Goal: Task Accomplishment & Management: Use online tool/utility

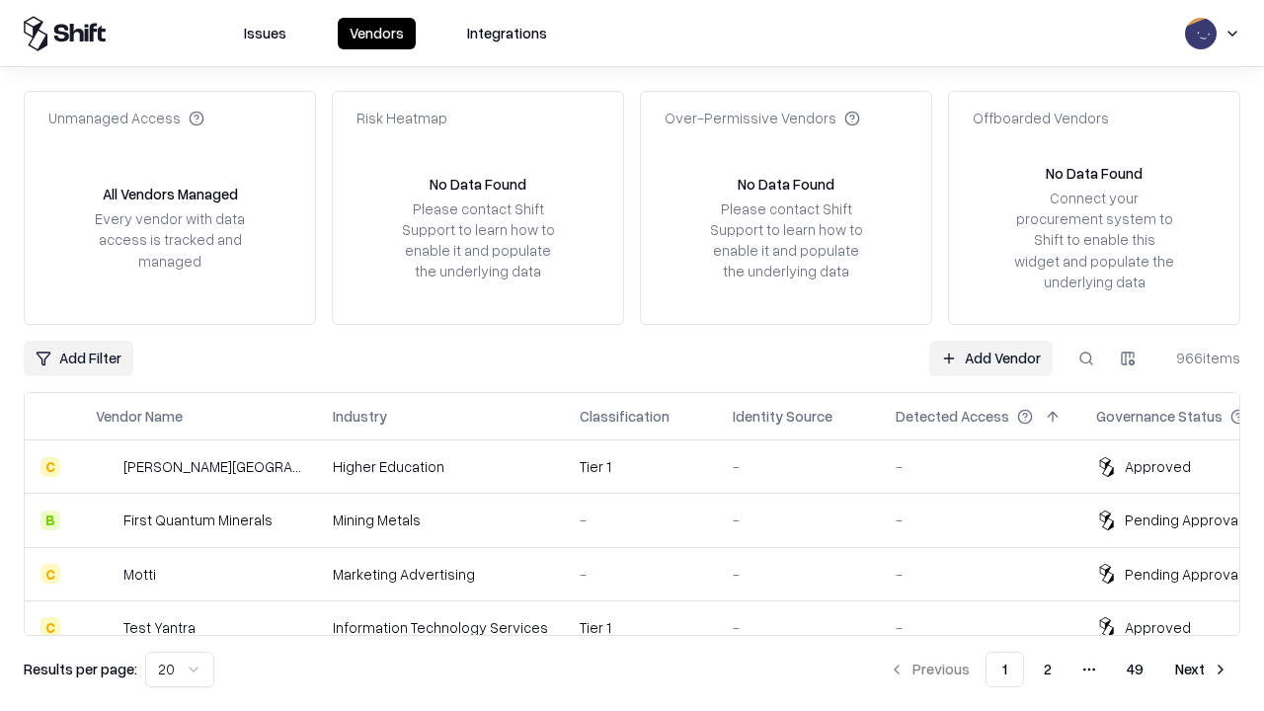
click at [990, 357] on link "Add Vendor" at bounding box center [990, 359] width 123 height 36
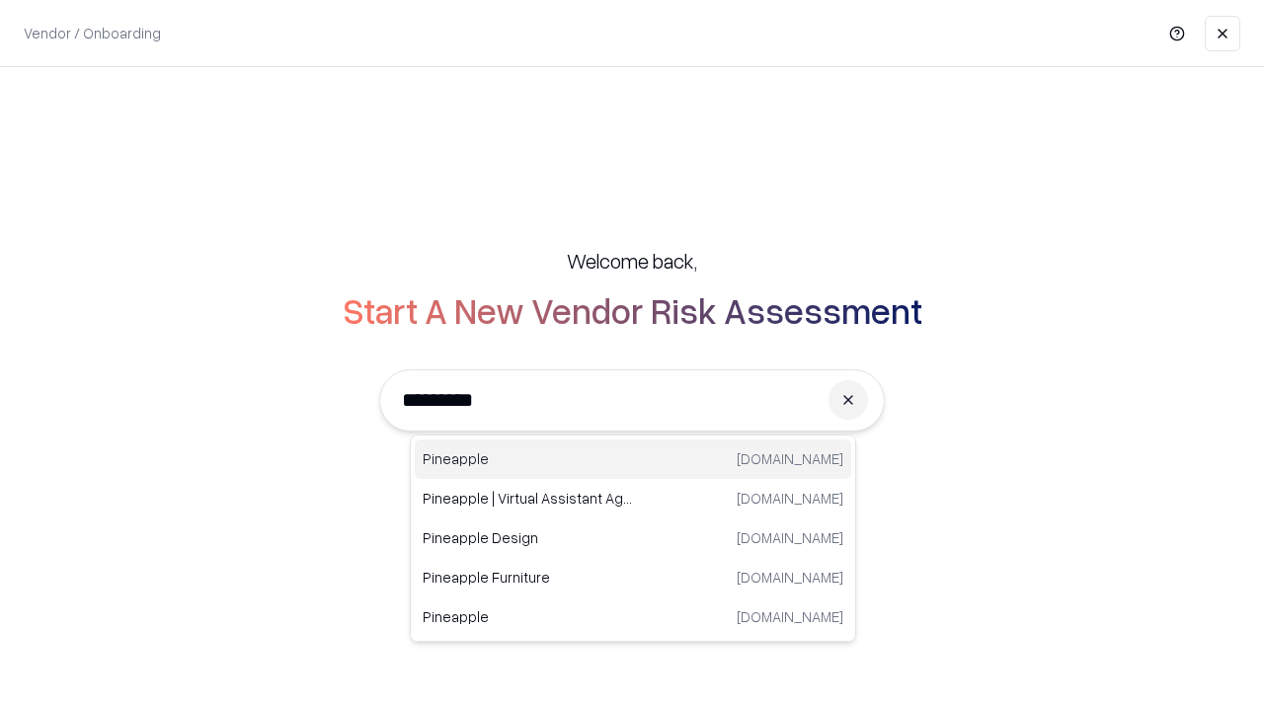
click at [633, 459] on div "Pineapple [DOMAIN_NAME]" at bounding box center [633, 458] width 436 height 39
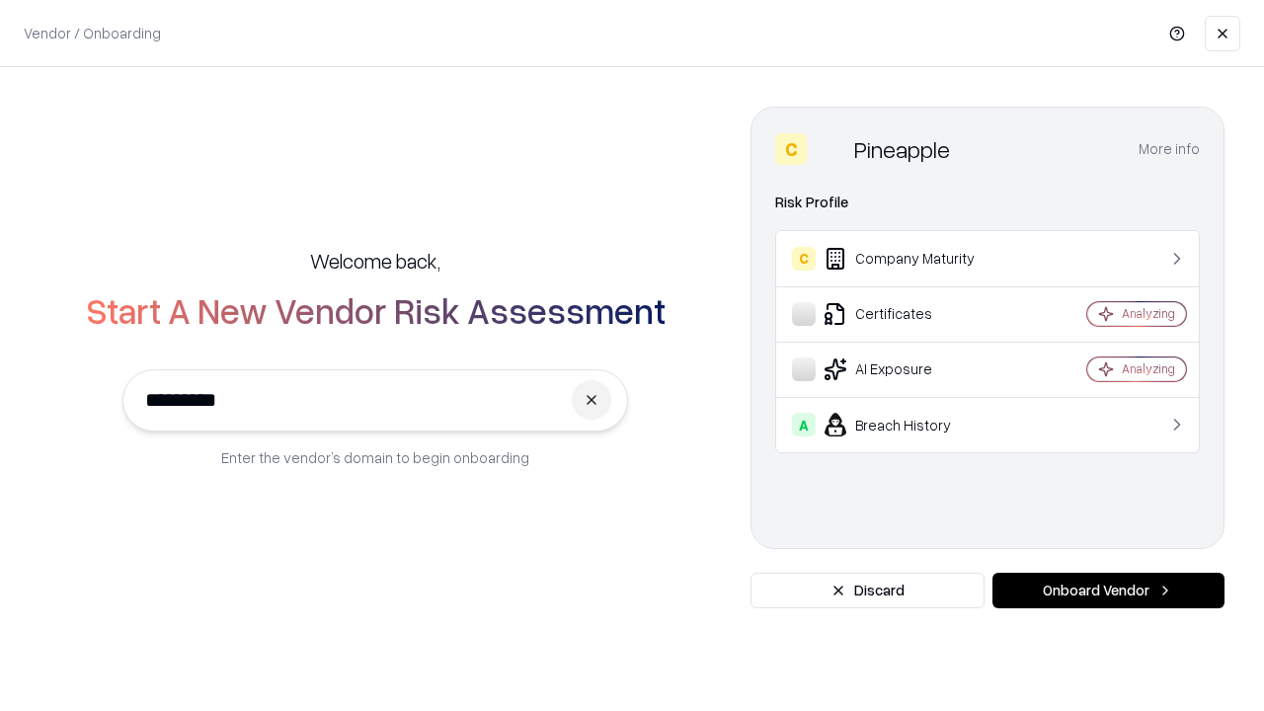
type input "*********"
click at [1108, 590] on button "Onboard Vendor" at bounding box center [1108, 591] width 232 height 36
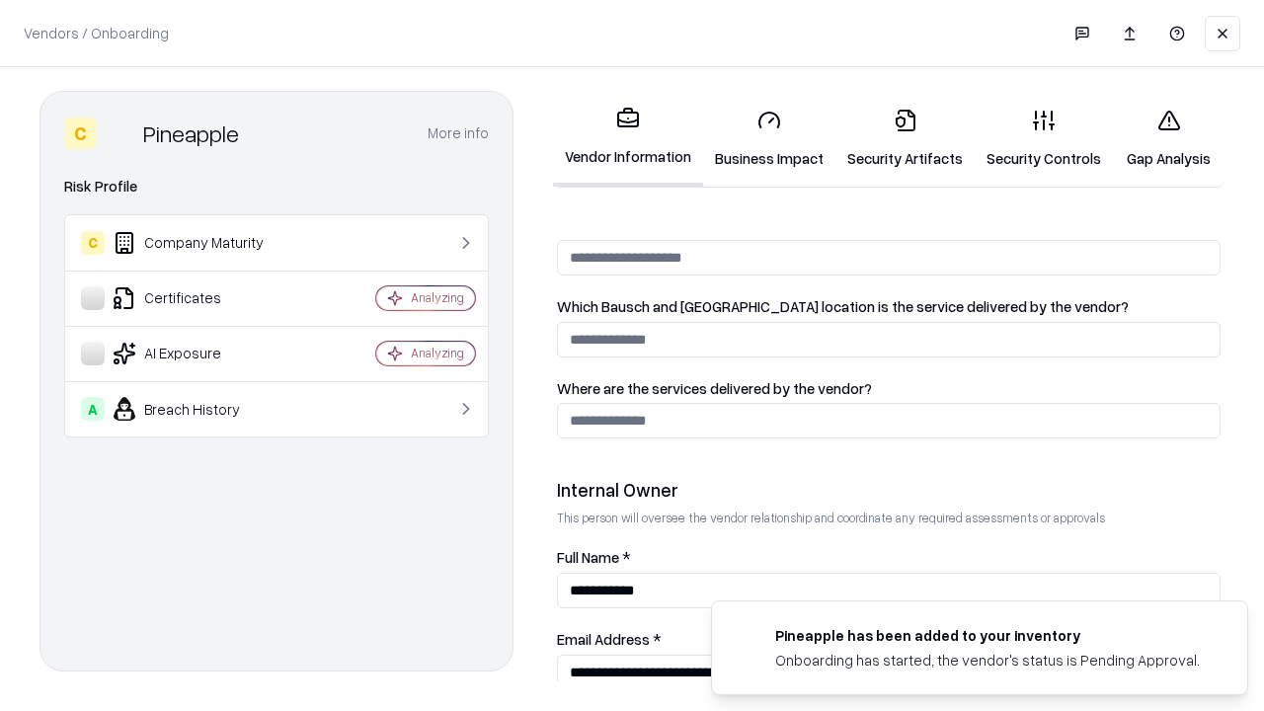
scroll to position [1023, 0]
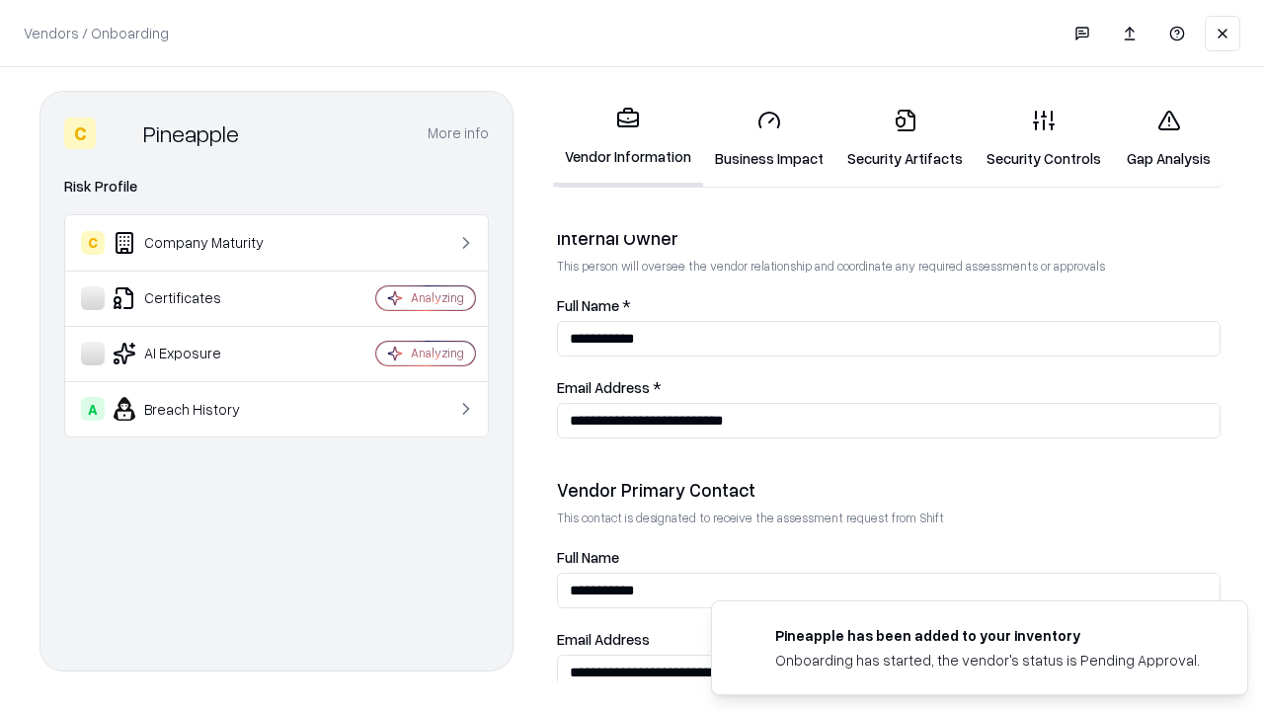
click at [769, 138] on link "Business Impact" at bounding box center [769, 139] width 132 height 92
click at [1168, 138] on link "Gap Analysis" at bounding box center [1169, 139] width 112 height 92
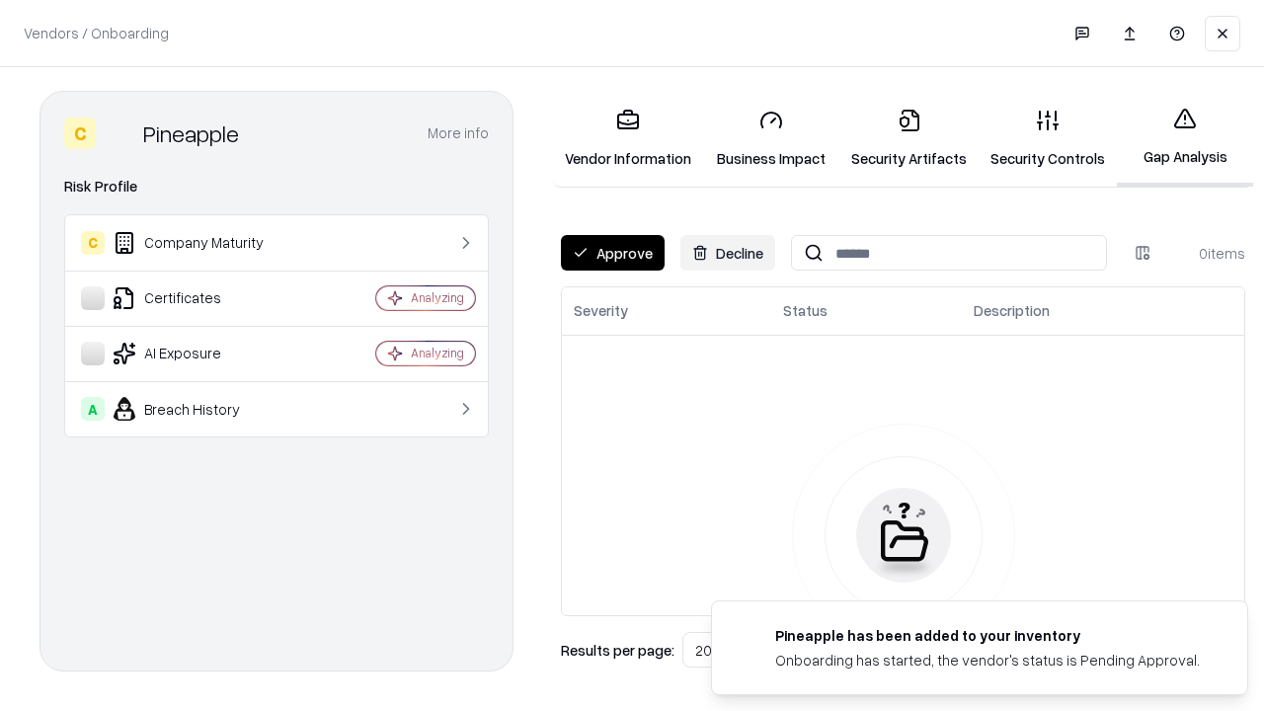
click at [612, 253] on button "Approve" at bounding box center [613, 253] width 104 height 36
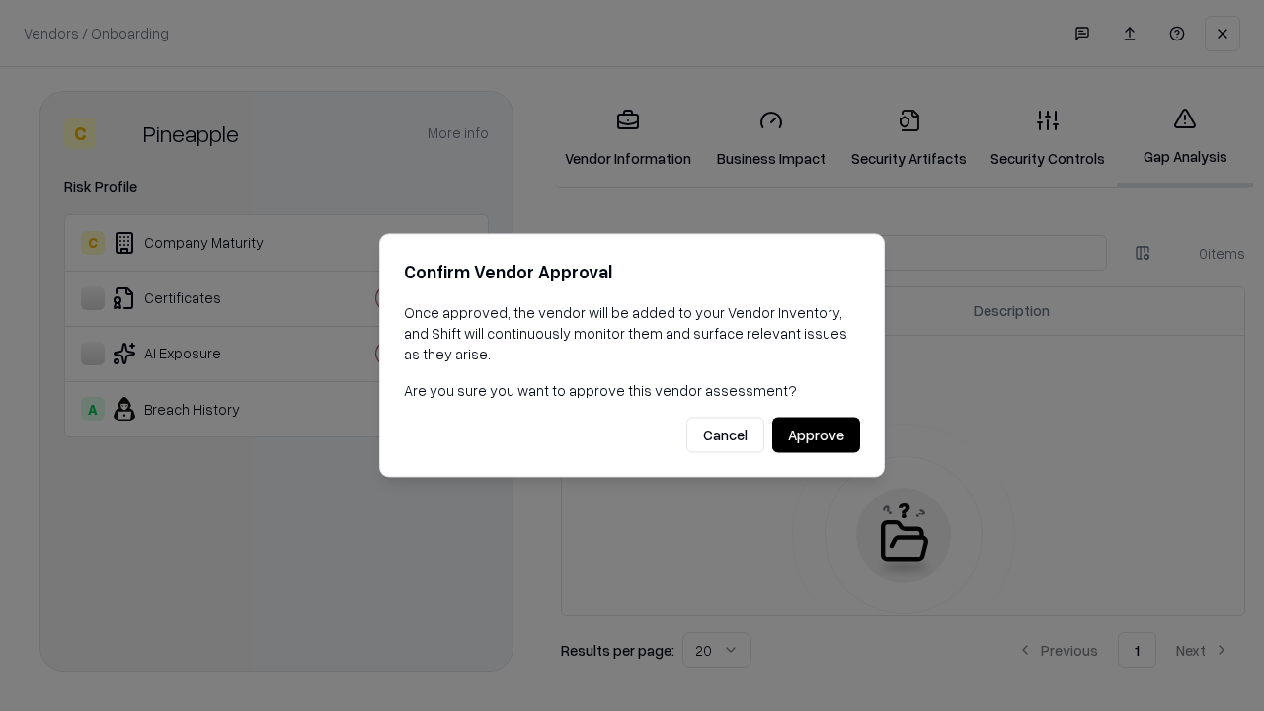
click at [815, 434] on button "Approve" at bounding box center [816, 436] width 88 height 36
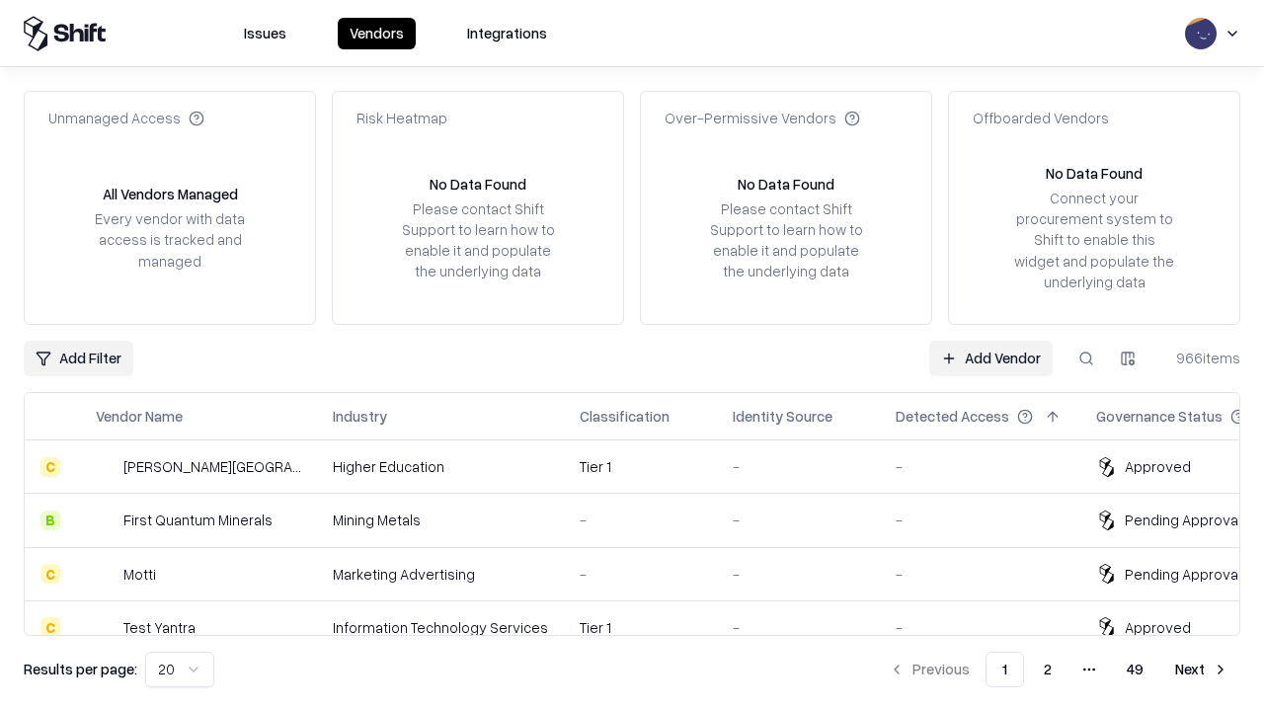
type input "*********"
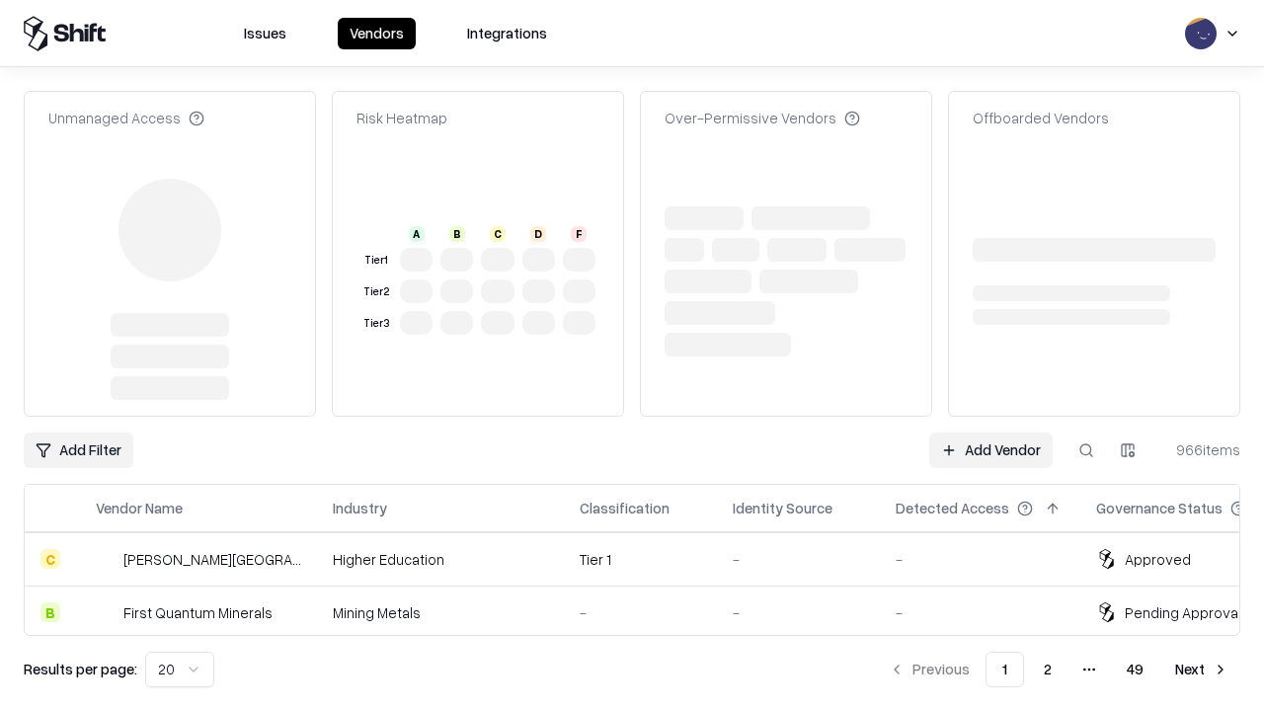
click at [990, 432] on link "Add Vendor" at bounding box center [990, 450] width 123 height 36
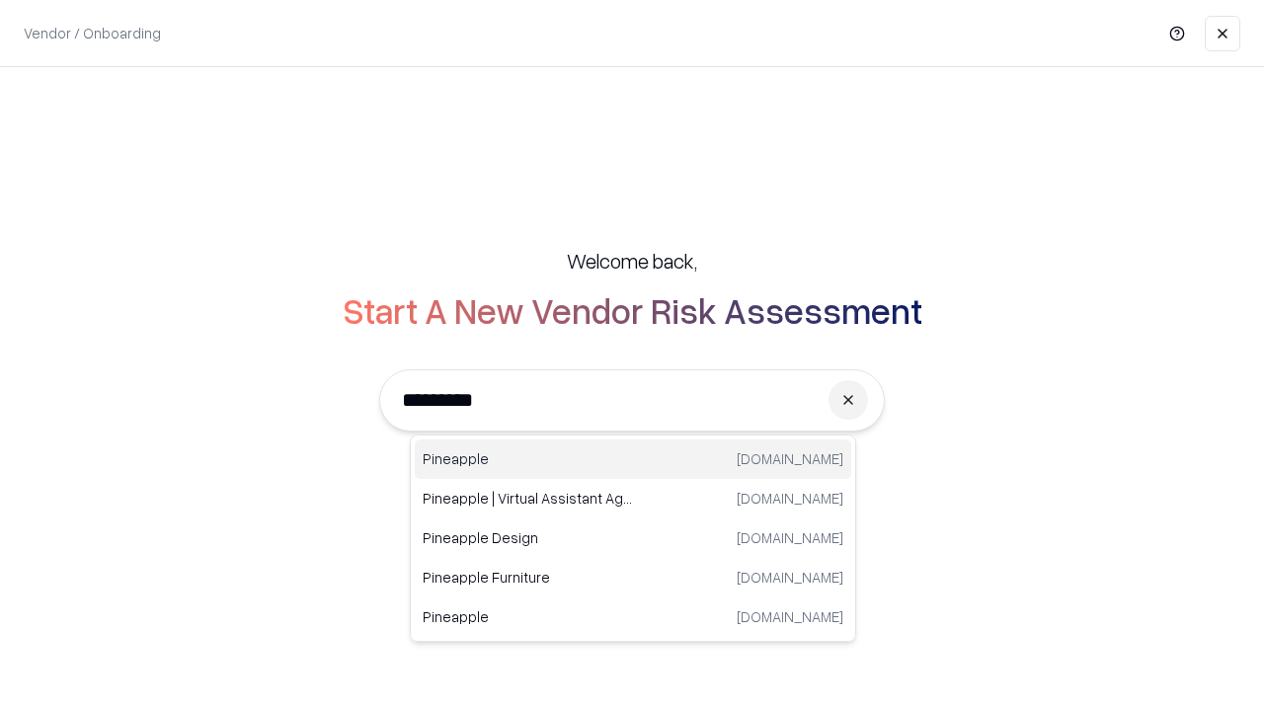
click at [633, 459] on div "Pineapple [DOMAIN_NAME]" at bounding box center [633, 458] width 436 height 39
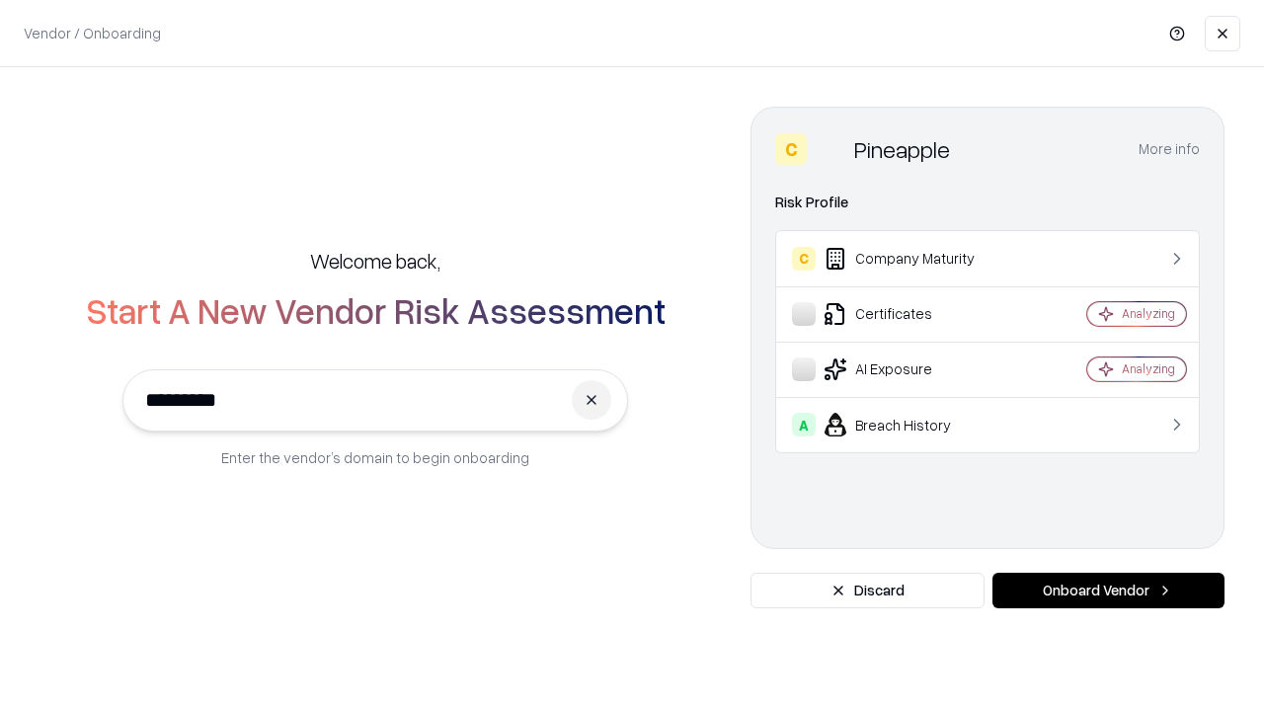
type input "*********"
click at [1108, 590] on button "Onboard Vendor" at bounding box center [1108, 591] width 232 height 36
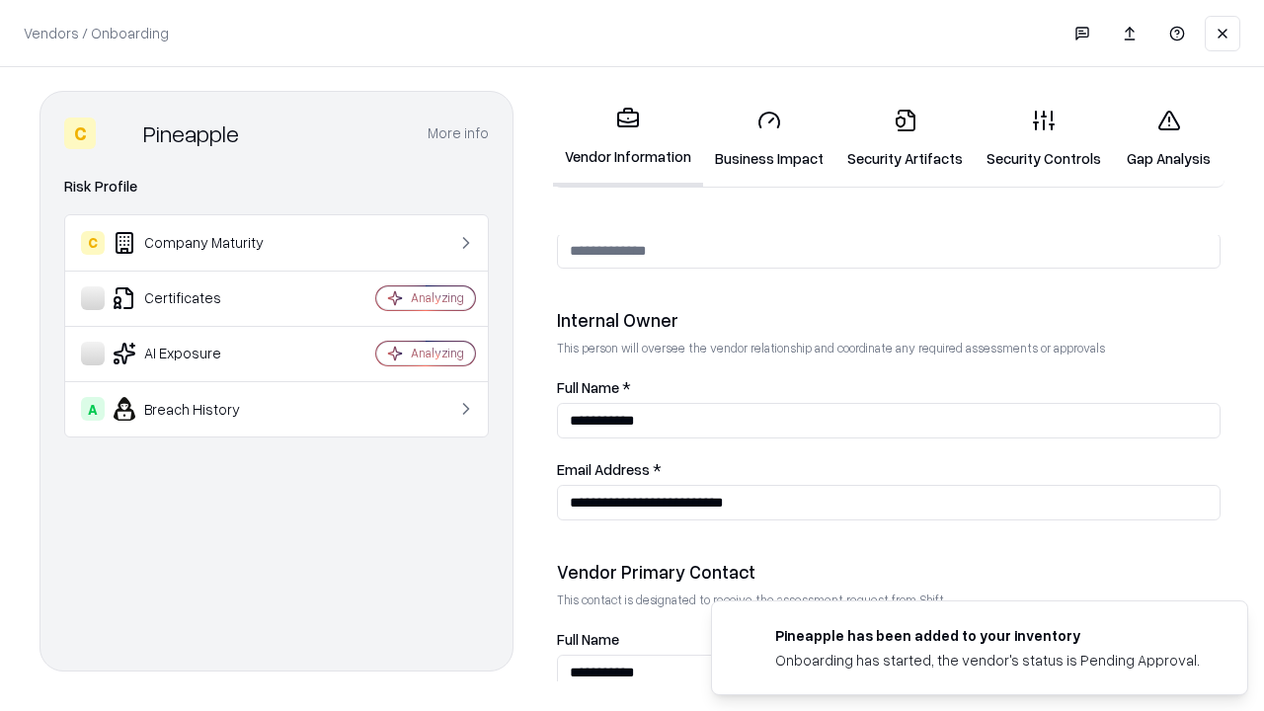
scroll to position [1023, 0]
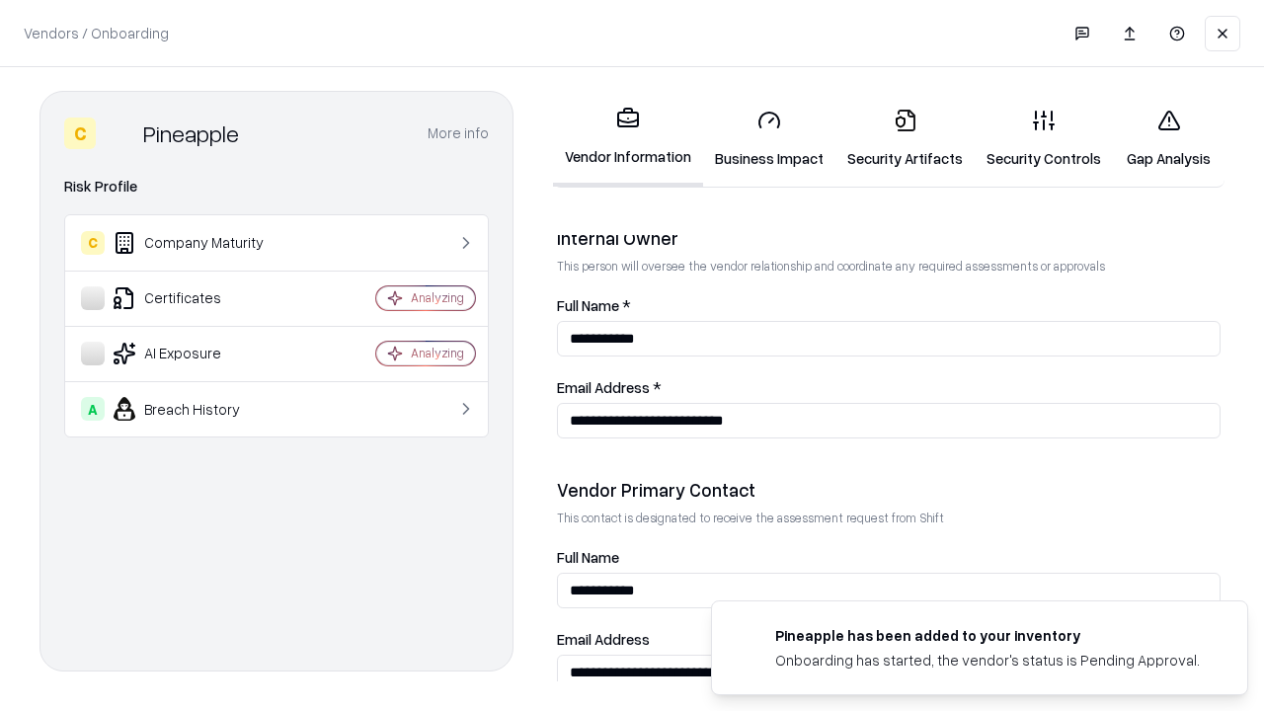
click at [1168, 138] on link "Gap Analysis" at bounding box center [1169, 139] width 112 height 92
